Goal: Task Accomplishment & Management: Use online tool/utility

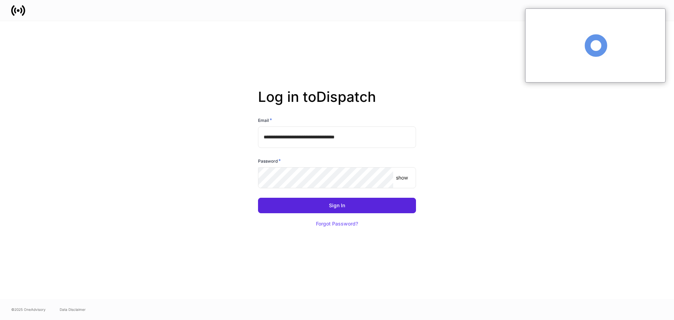
click at [313, 139] on input "**********" at bounding box center [337, 136] width 158 height 21
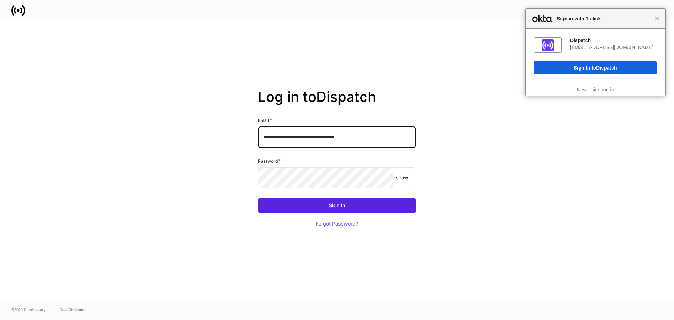
click at [314, 137] on input "**********" at bounding box center [337, 136] width 158 height 21
type input "**********"
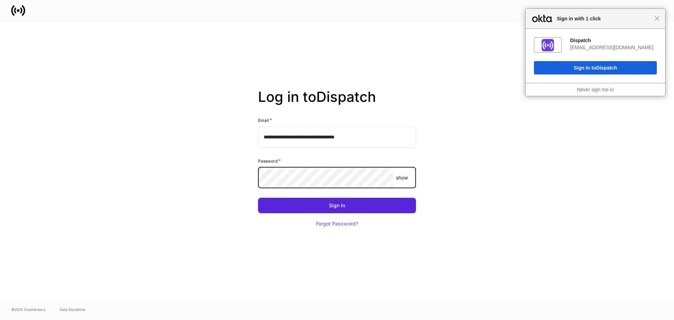
click at [258, 198] on button "Sign In" at bounding box center [337, 205] width 158 height 15
